Goal: Task Accomplishment & Management: Manage account settings

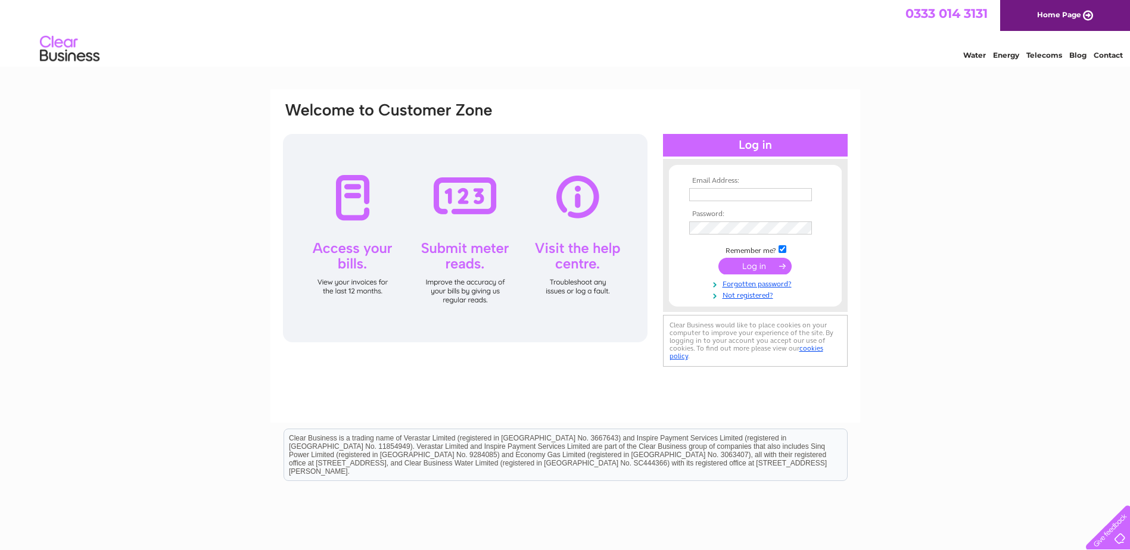
type input "[EMAIL_ADDRESS][DOMAIN_NAME]"
click at [746, 269] on input "submit" at bounding box center [754, 266] width 73 height 17
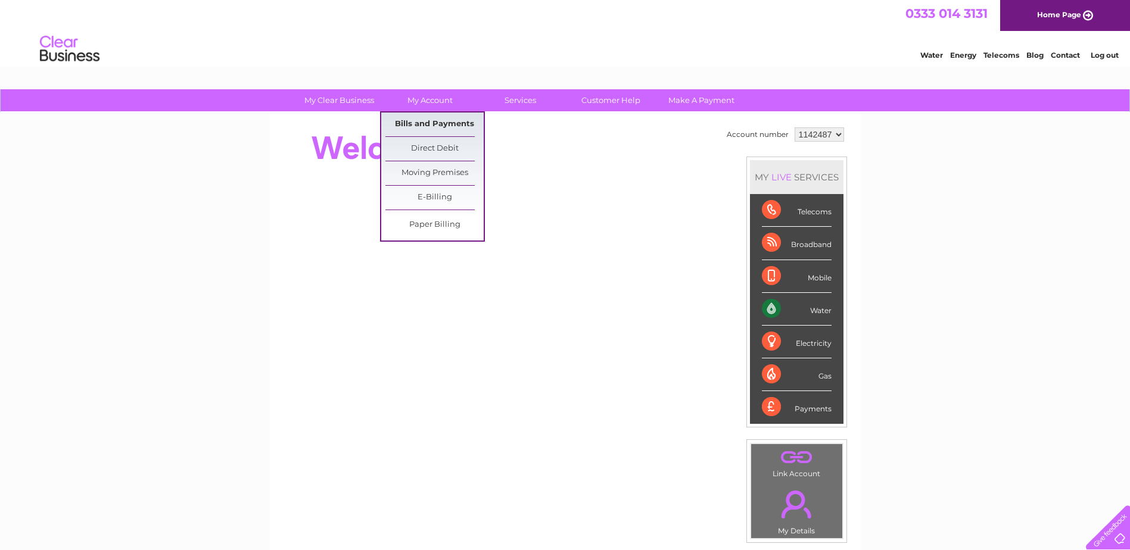
click at [424, 122] on link "Bills and Payments" at bounding box center [434, 125] width 98 height 24
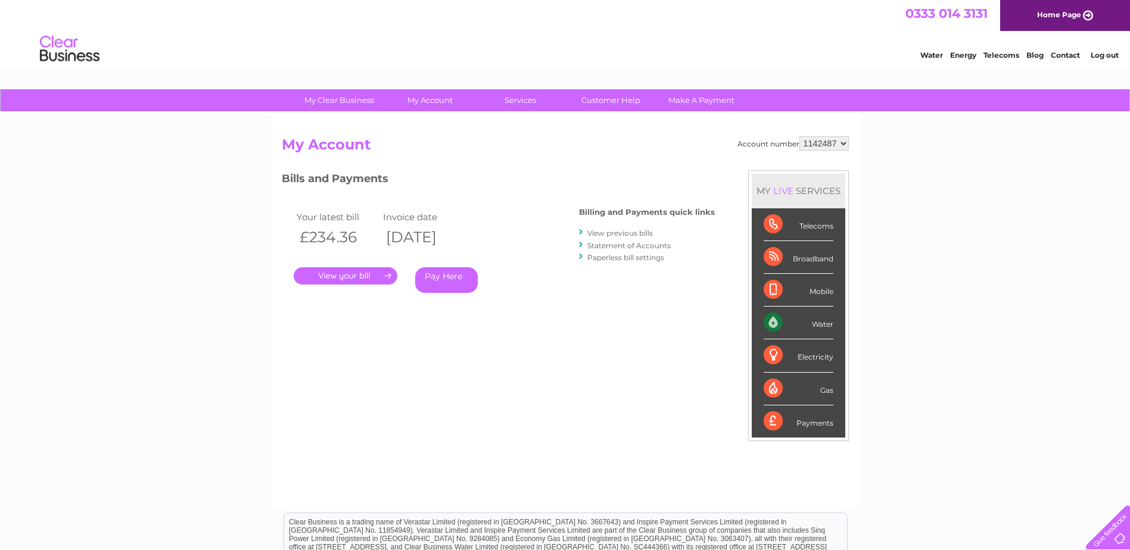
click at [344, 278] on link "." at bounding box center [346, 275] width 104 height 17
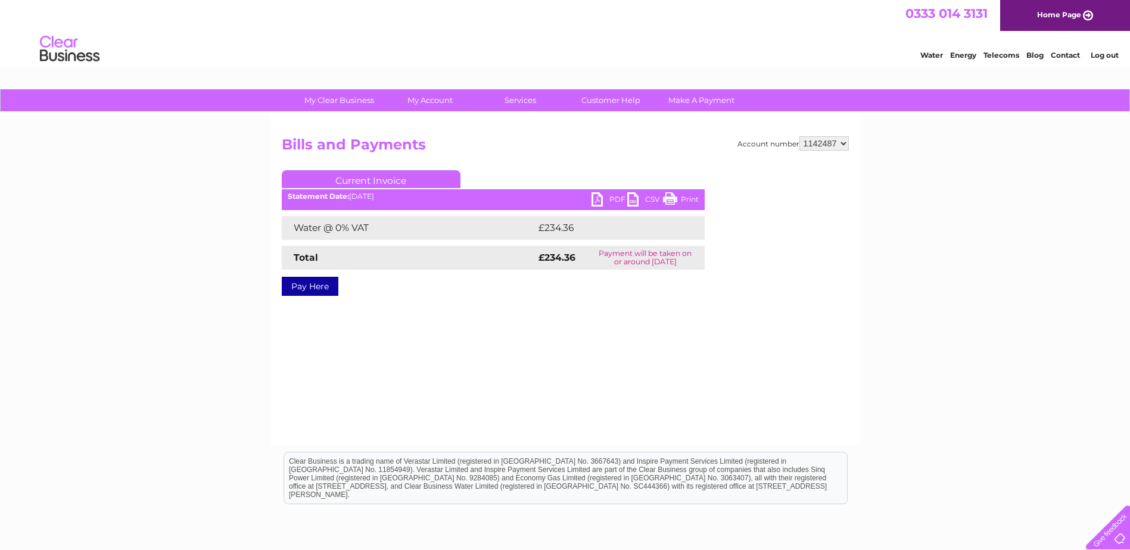
click at [599, 200] on link "PDF" at bounding box center [610, 200] width 36 height 17
